Goal: Check status: Check status

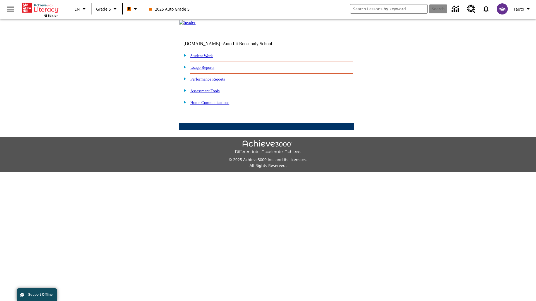
click at [214, 82] on link "Performance Reports" at bounding box center [207, 79] width 35 height 4
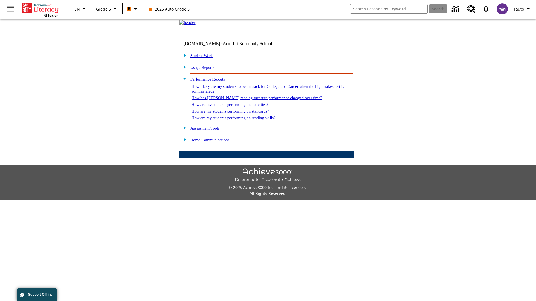
click at [239, 120] on link "How are my students performing on reading skills?" at bounding box center [233, 118] width 84 height 4
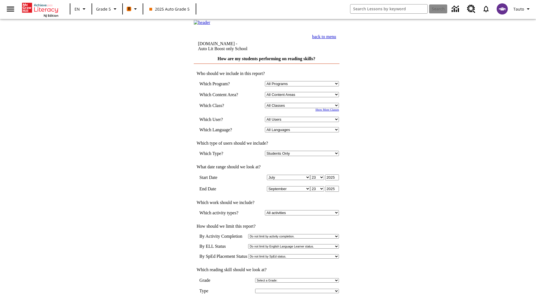
select select "11133131"
select select "21437107"
click at [267, 301] on input "View Report" at bounding box center [266, 307] width 27 height 6
